Goal: Contribute content: Contribute content

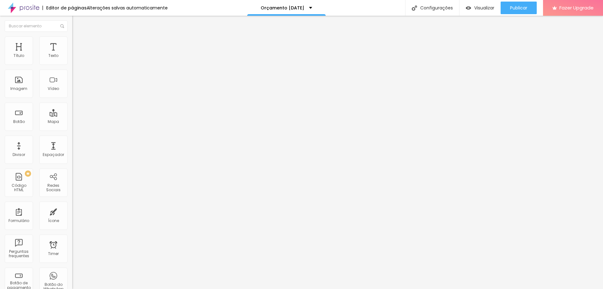
click at [72, 54] on span "Trocar imagem" at bounding box center [89, 51] width 34 height 5
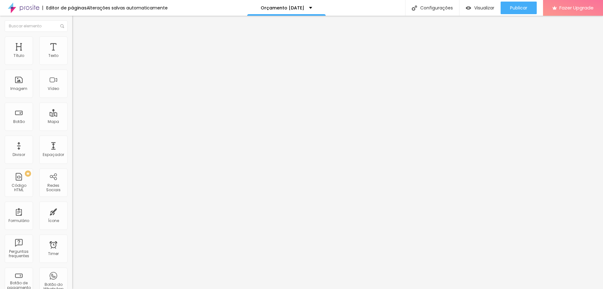
click at [72, 54] on span "Trocar imagem" at bounding box center [89, 51] width 34 height 5
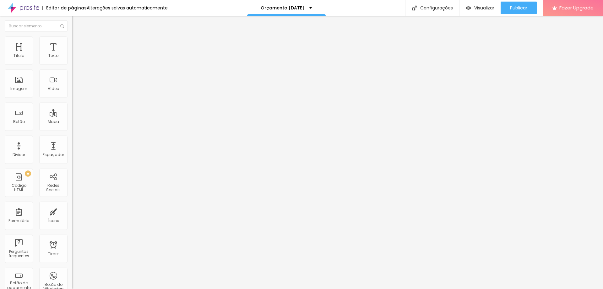
click at [72, 41] on img at bounding box center [75, 39] width 6 height 6
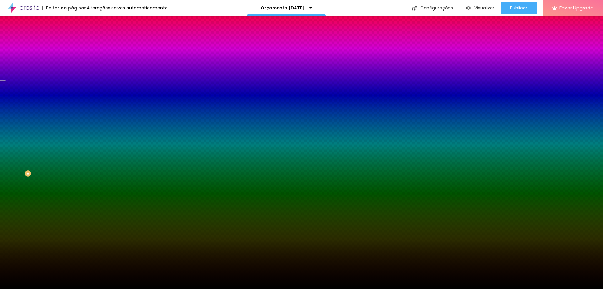
click at [72, 58] on span "Trocar imagem" at bounding box center [89, 54] width 34 height 5
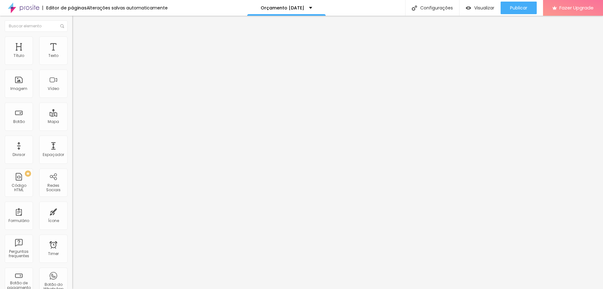
click at [72, 54] on span "Trocar imagem" at bounding box center [89, 51] width 34 height 5
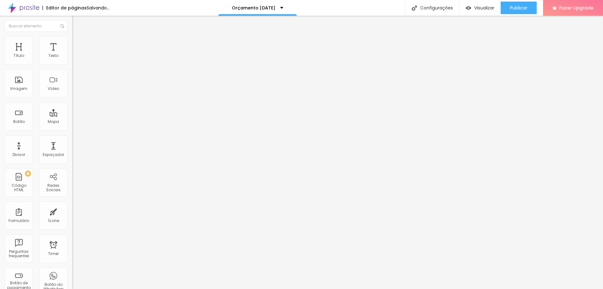
click at [72, 54] on span "Trocar imagem" at bounding box center [89, 51] width 34 height 5
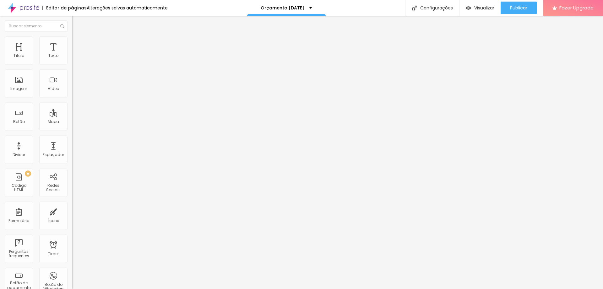
click at [78, 43] on span "Avançado" at bounding box center [88, 40] width 21 height 5
type input "16"
type input "19"
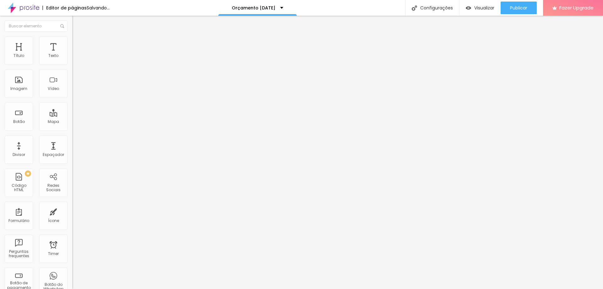
type input "19"
type input "20"
type input "21"
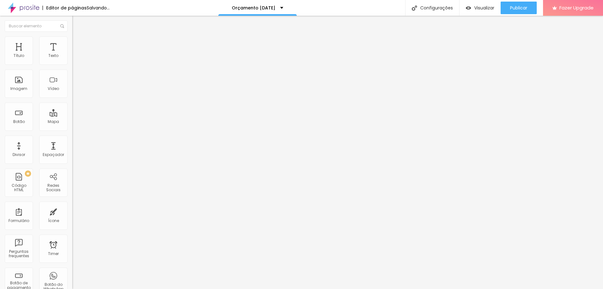
type input "25"
type input "26"
type input "21"
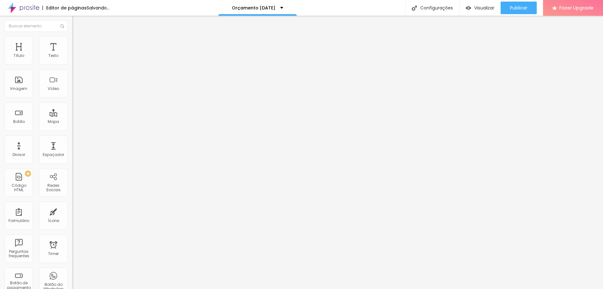
type input "21"
type input "16"
type input "13"
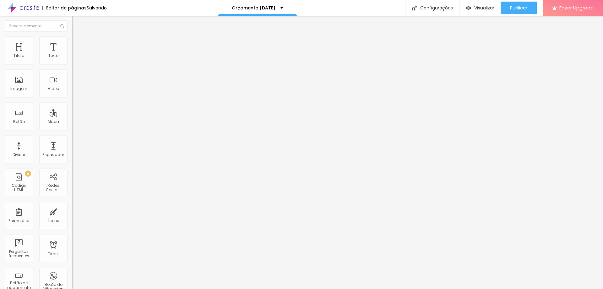
type input "11"
type input "9"
type input "8"
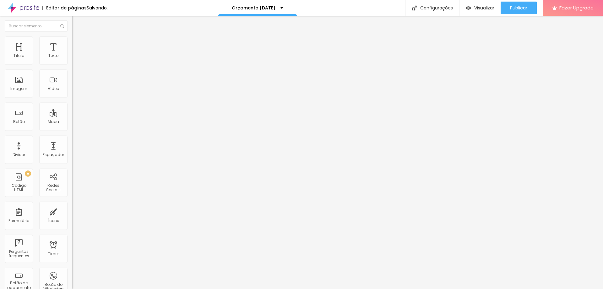
type input "8"
type input "7"
type input "6"
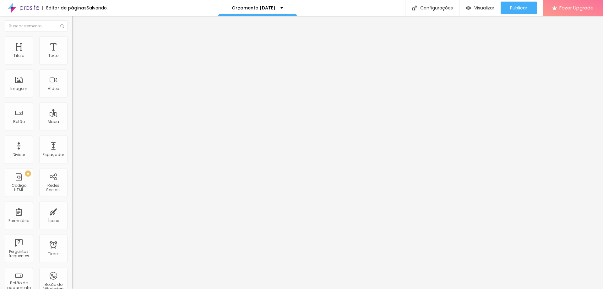
type input "5"
type input "3"
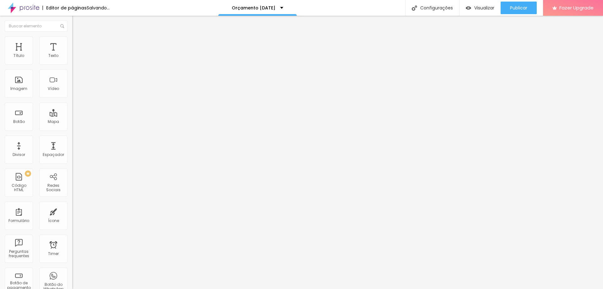
click at [72, 116] on input "range" at bounding box center [92, 118] width 41 height 5
type input "8"
type input "14"
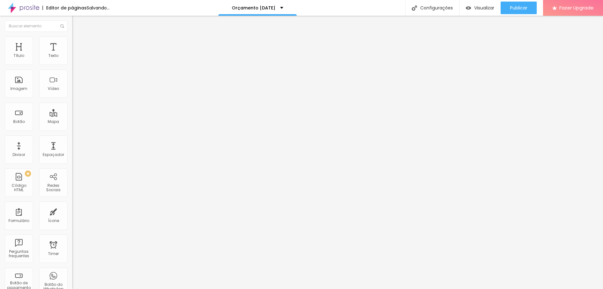
type input "16"
type input "18"
type input "19"
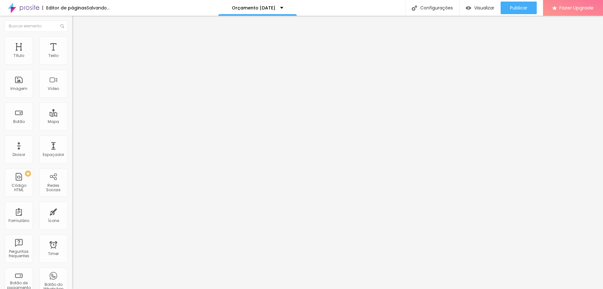
type input "19"
type input "21"
type input "22"
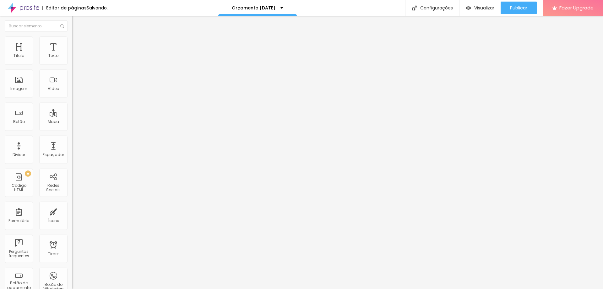
type input "25"
drag, startPoint x: 20, startPoint y: 74, endPoint x: 24, endPoint y: 73, distance: 3.8
type input "24"
click at [72, 205] on input "range" at bounding box center [92, 207] width 41 height 5
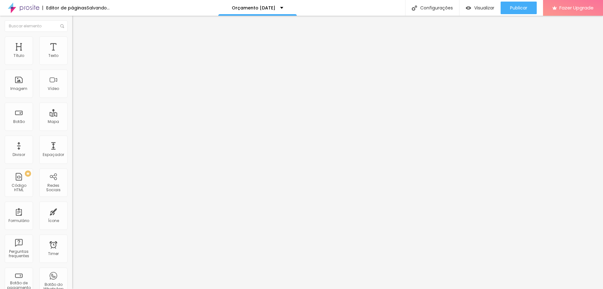
type input "24"
click at [72, 36] on li "Estilo" at bounding box center [108, 33] width 72 height 6
click at [75, 58] on icon "button" at bounding box center [77, 57] width 4 height 4
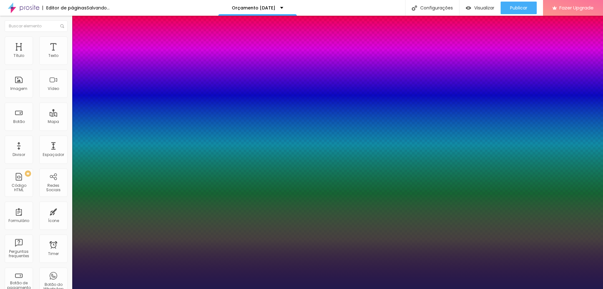
type input "1"
type input "16"
type input "1"
type input "18"
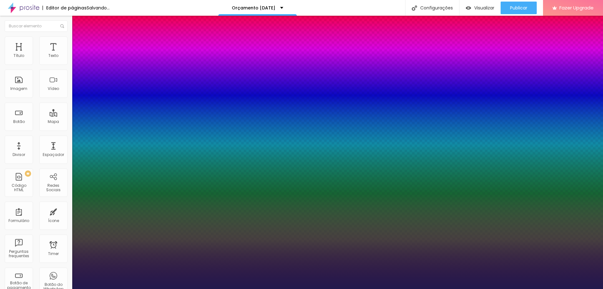
type input "1"
type input "25"
type input "1"
type input "26"
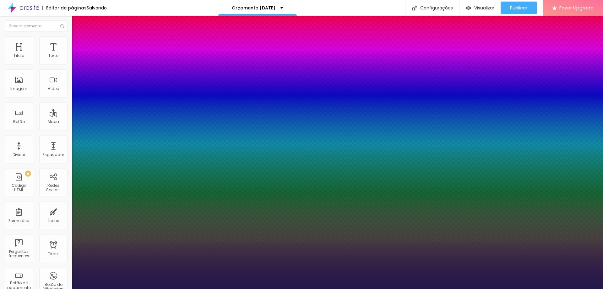
type input "26"
type input "1"
type input "27"
type input "1"
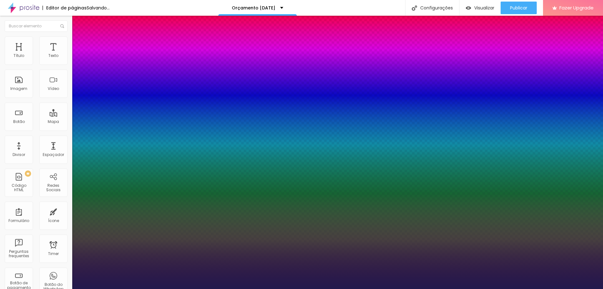
type input "28"
type input "1"
type input "29"
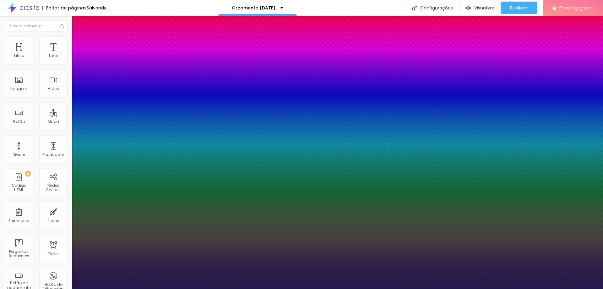
type input "1"
type input "30"
type input "1"
type input "31"
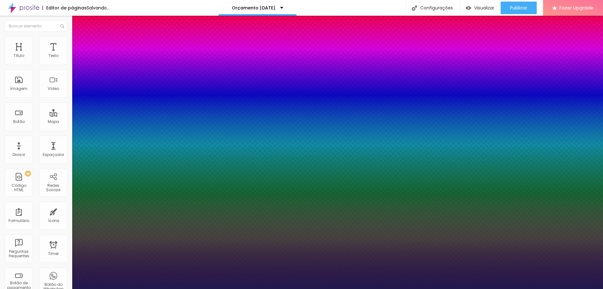
type input "31"
type input "1"
type input "30"
type input "1"
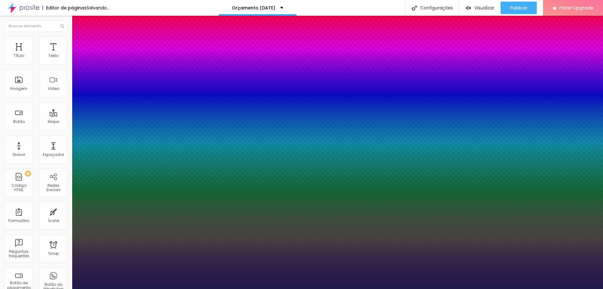
type input "29"
type input "1"
type input "28"
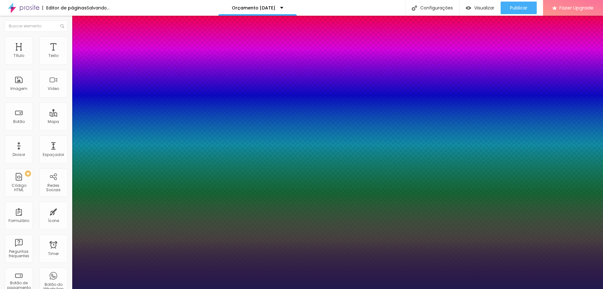
type input "1"
type input "27"
type input "1"
type input "26"
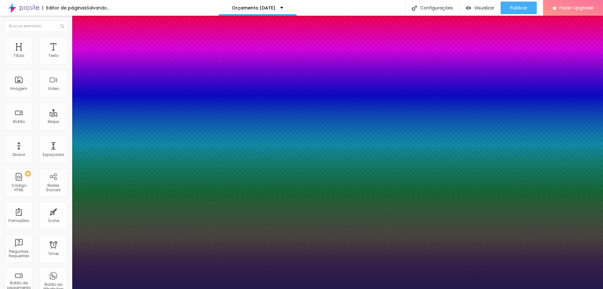
type input "26"
type input "1"
drag, startPoint x: 83, startPoint y: 106, endPoint x: 90, endPoint y: 106, distance: 6.6
type input "26"
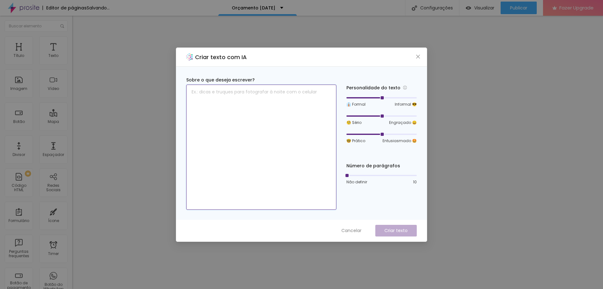
click at [287, 114] on textarea at bounding box center [261, 147] width 150 height 125
paste textarea "O Natal de 2023 foi um grande sucesso. Atendi mais de 40 famílias queridas send…"
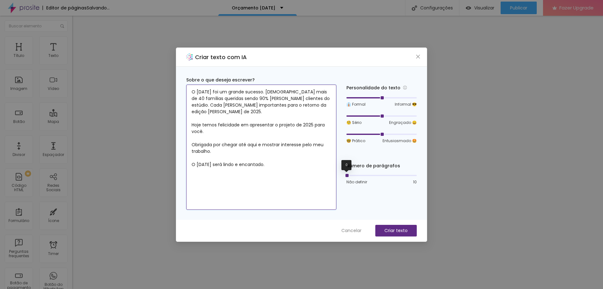
type textarea "O Natal de 2023 foi um grande sucesso. Atendi mais de 40 famílias queridas send…"
drag, startPoint x: 348, startPoint y: 175, endPoint x: 345, endPoint y: 177, distance: 3.5
click at [345, 177] on div at bounding box center [346, 175] width 3 height 3
click at [400, 228] on p "Criar texto" at bounding box center [396, 230] width 23 height 7
click at [397, 232] on p "Criar texto" at bounding box center [396, 230] width 23 height 7
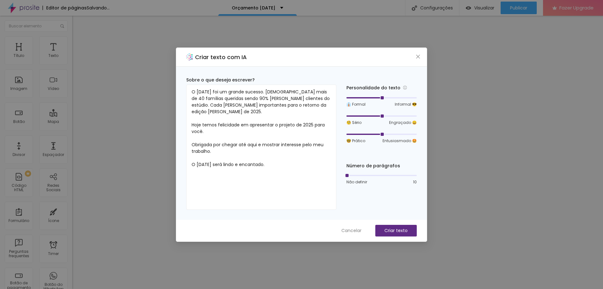
click at [478, 151] on div "Criar texto com IA Sobre o que deseja escrever? O Natal de 2023 foi um grande s…" at bounding box center [301, 144] width 603 height 289
click at [420, 58] on icon "close" at bounding box center [418, 56] width 4 height 4
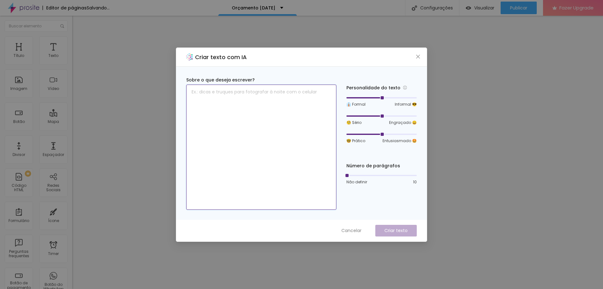
click at [238, 136] on textarea at bounding box center [261, 147] width 150 height 125
paste textarea "O Natal de 2023 foi um grande sucesso. Atendi mais de 40 famílias queridas send…"
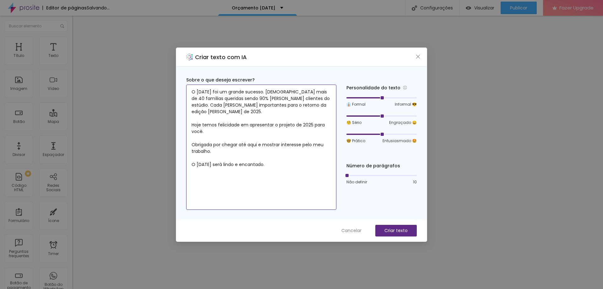
type textarea "O Natal de 2023 foi um grande sucesso. Atendi mais de 40 famílias queridas send…"
click at [419, 60] on div "Criar texto com IA" at bounding box center [301, 57] width 251 height 19
click at [419, 58] on icon "close" at bounding box center [418, 56] width 5 height 5
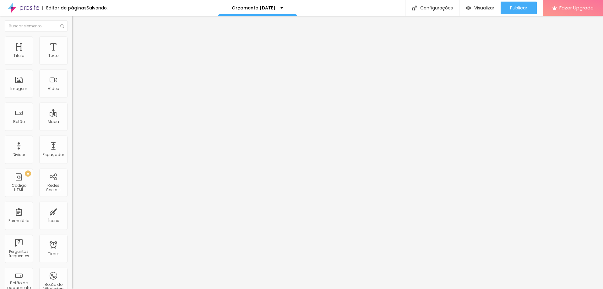
click at [75, 58] on icon "button" at bounding box center [77, 57] width 4 height 4
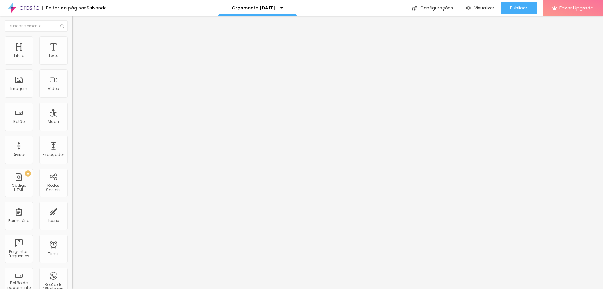
click at [75, 58] on icon "button" at bounding box center [76, 56] width 3 height 3
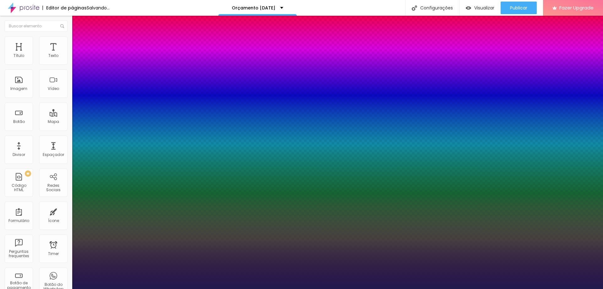
type input "20"
type input "1"
type input "18"
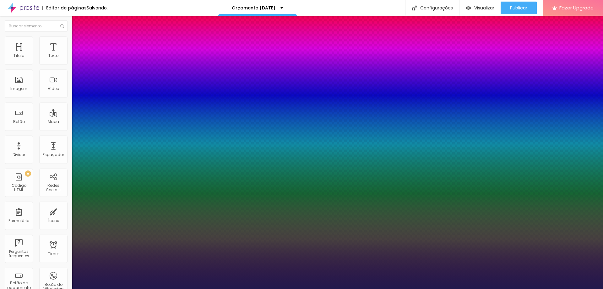
type input "1"
type input "17"
type input "1"
type input "16"
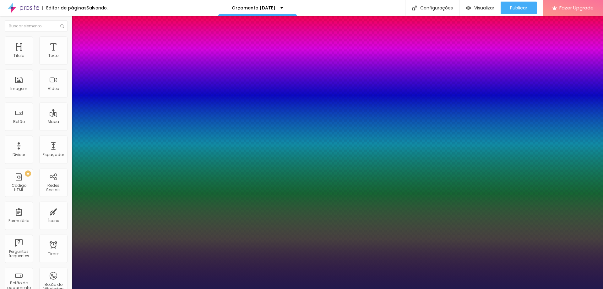
type input "16"
type input "1"
type input "17"
type input "1"
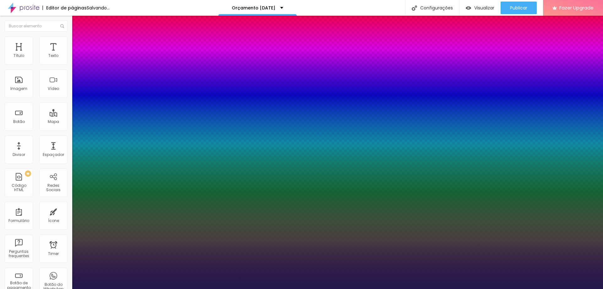
type input "18"
type input "1"
type input "20"
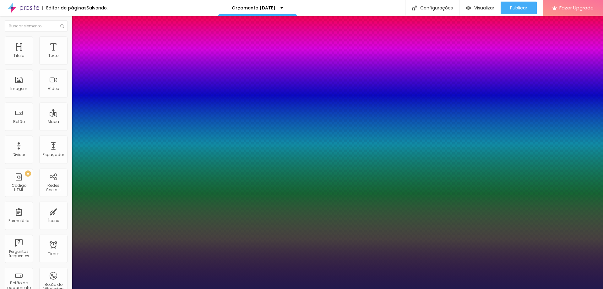
type input "1"
type input "21"
type input "1"
type input "22"
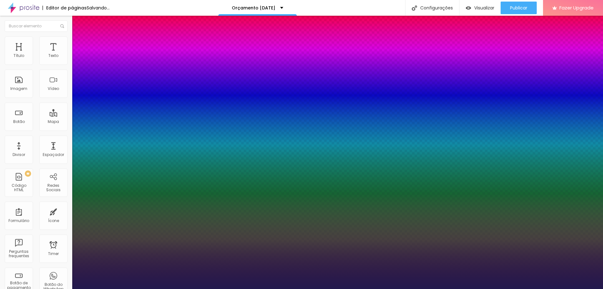
type input "22"
type input "1"
type input "23"
type input "1"
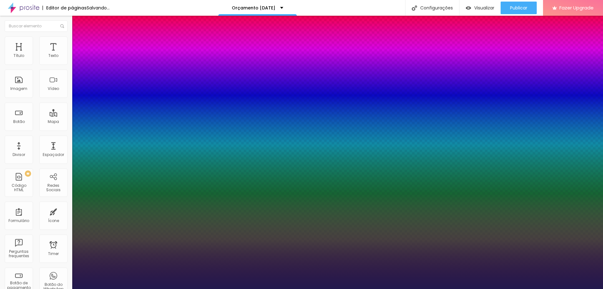
type input "24"
type input "1"
type input "25"
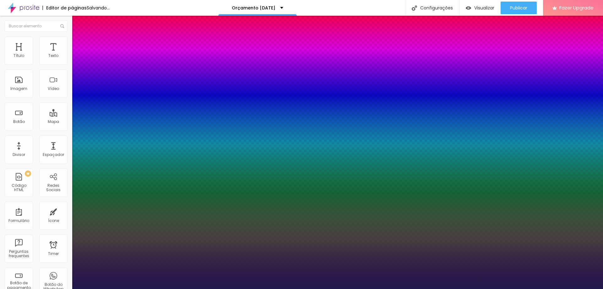
type input "1"
type input "25"
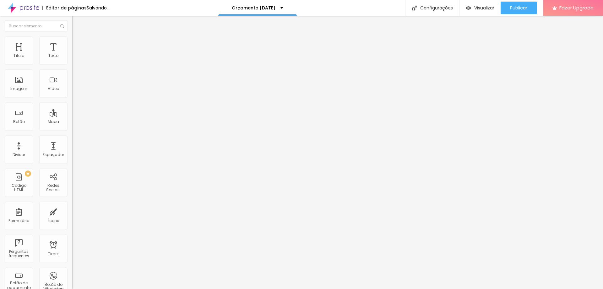
click at [107, 288] on div at bounding box center [301, 292] width 603 height 0
click at [72, 54] on span "Trocar imagem" at bounding box center [89, 51] width 34 height 5
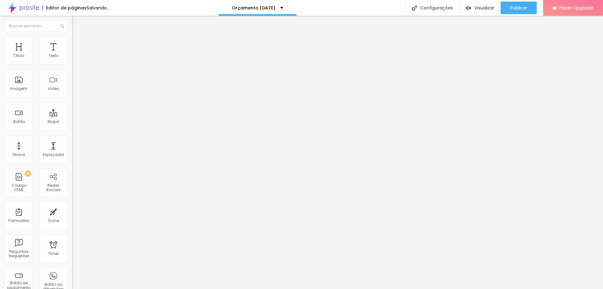
click at [72, 54] on span "Trocar imagem" at bounding box center [89, 51] width 34 height 5
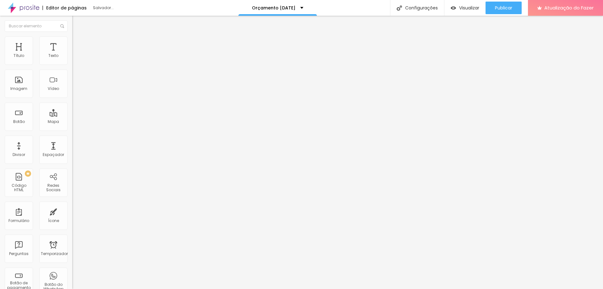
click at [76, 54] on font "Trocar imagem" at bounding box center [91, 51] width 30 height 5
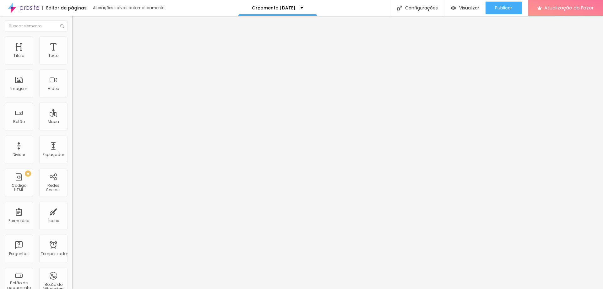
click at [76, 54] on font "Trocar imagem" at bounding box center [91, 51] width 30 height 5
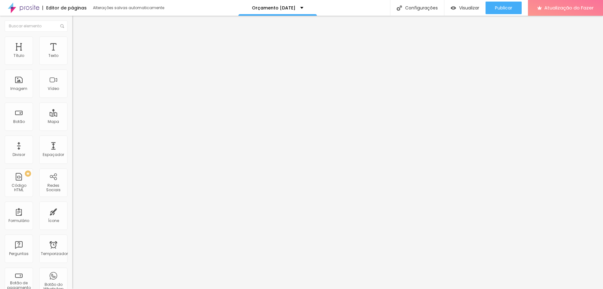
click at [72, 54] on span "Trocar imagem" at bounding box center [89, 51] width 34 height 5
click at [76, 54] on font "Trocar imagem" at bounding box center [91, 51] width 30 height 5
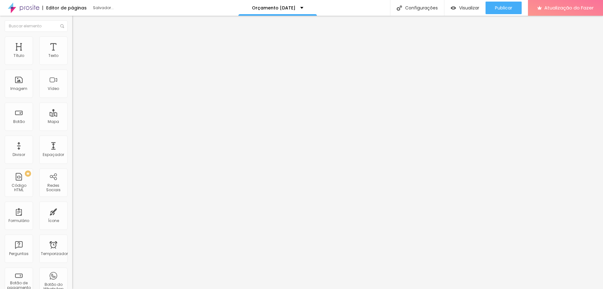
click at [72, 54] on span "Trocar imagem" at bounding box center [89, 51] width 34 height 5
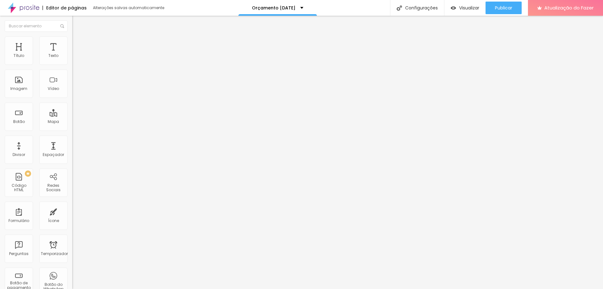
click at [76, 54] on font "Trocar imagem" at bounding box center [91, 51] width 30 height 5
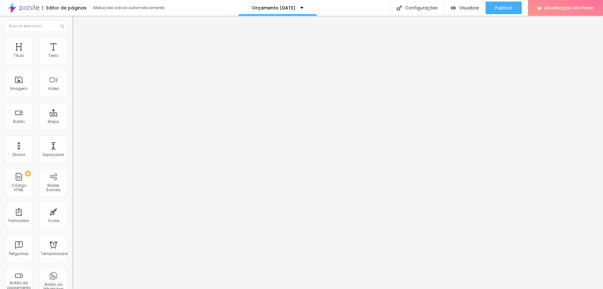
click at [76, 54] on font "Trocar imagem" at bounding box center [91, 51] width 30 height 5
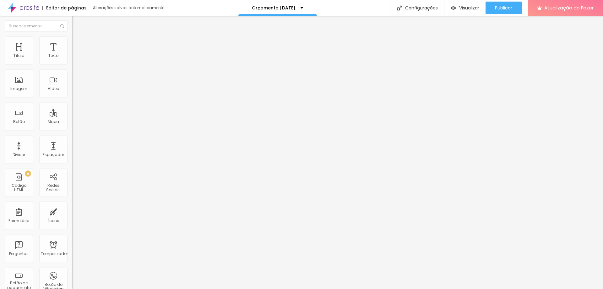
click at [76, 54] on font "Trocar imagem" at bounding box center [91, 51] width 30 height 5
click at [72, 54] on span "Trocar imagem" at bounding box center [89, 51] width 34 height 5
